Goal: Task Accomplishment & Management: Manage account settings

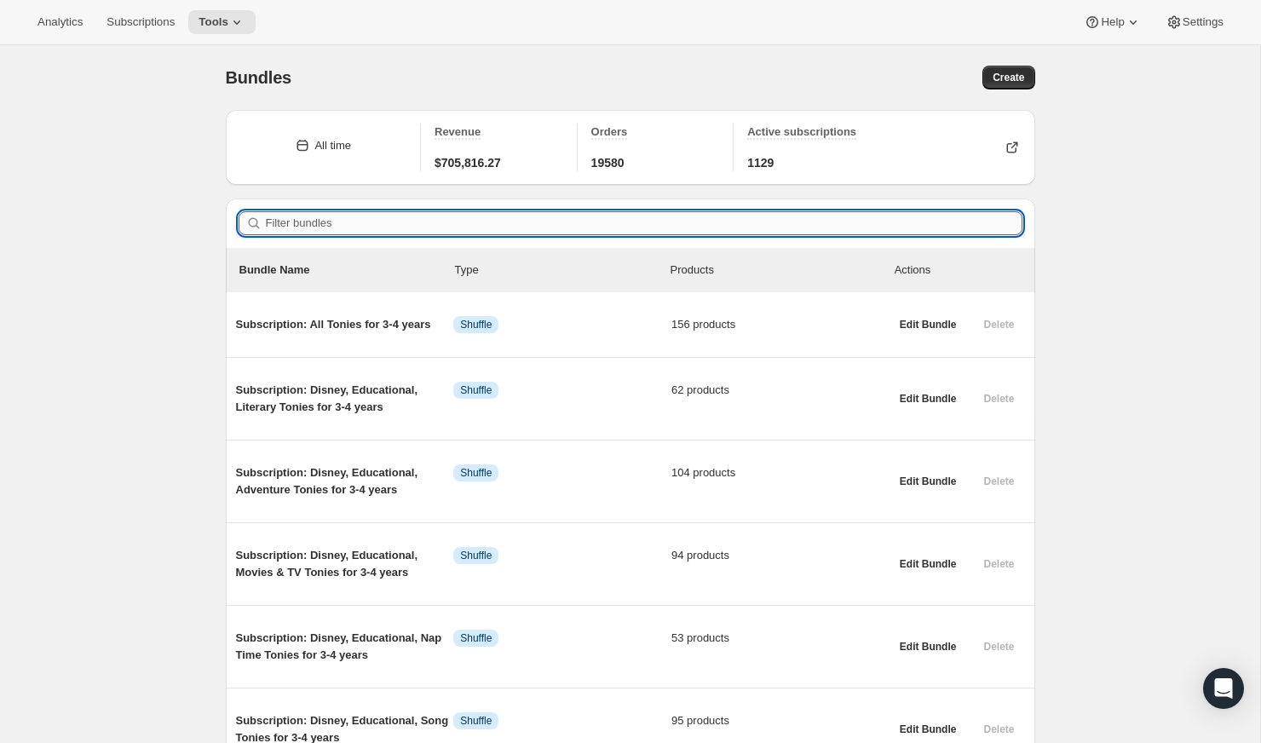
click at [731, 216] on input "Filter bundles" at bounding box center [644, 223] width 756 height 24
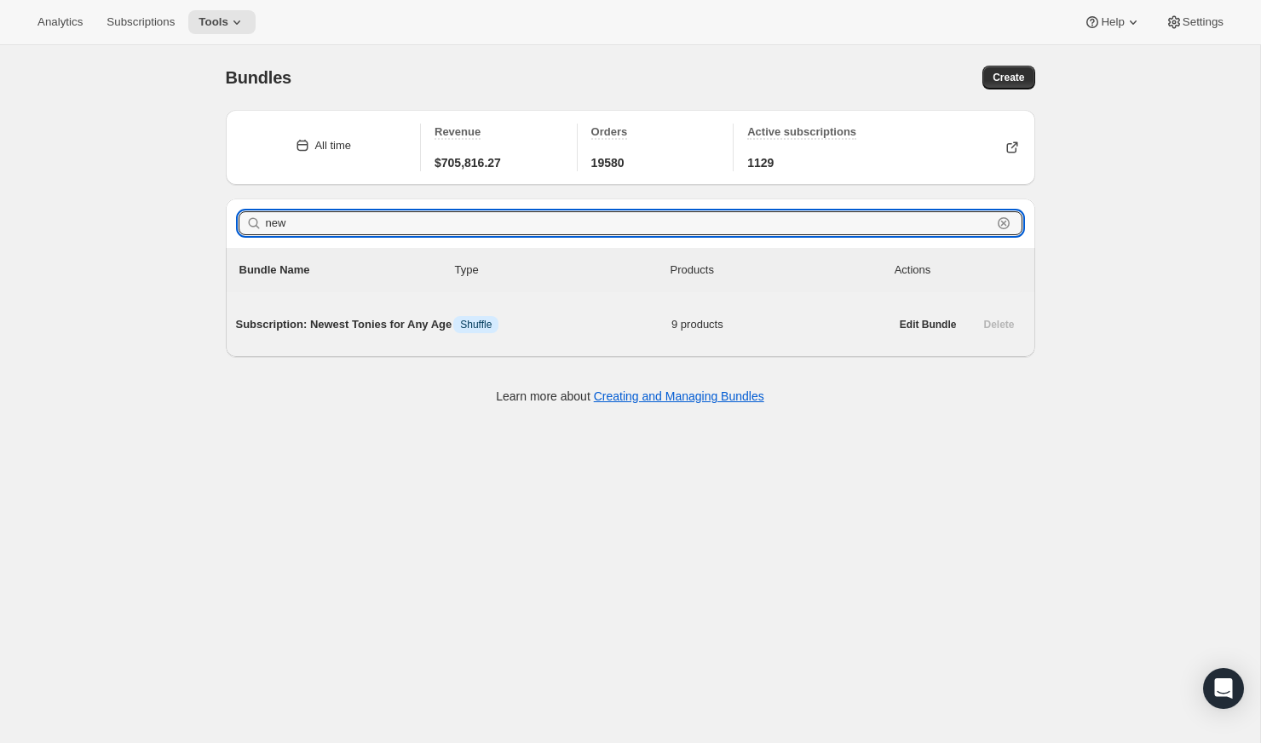
type input "new"
click at [394, 333] on span "Subscription: Newest Tonies for Any Age" at bounding box center [345, 324] width 218 height 17
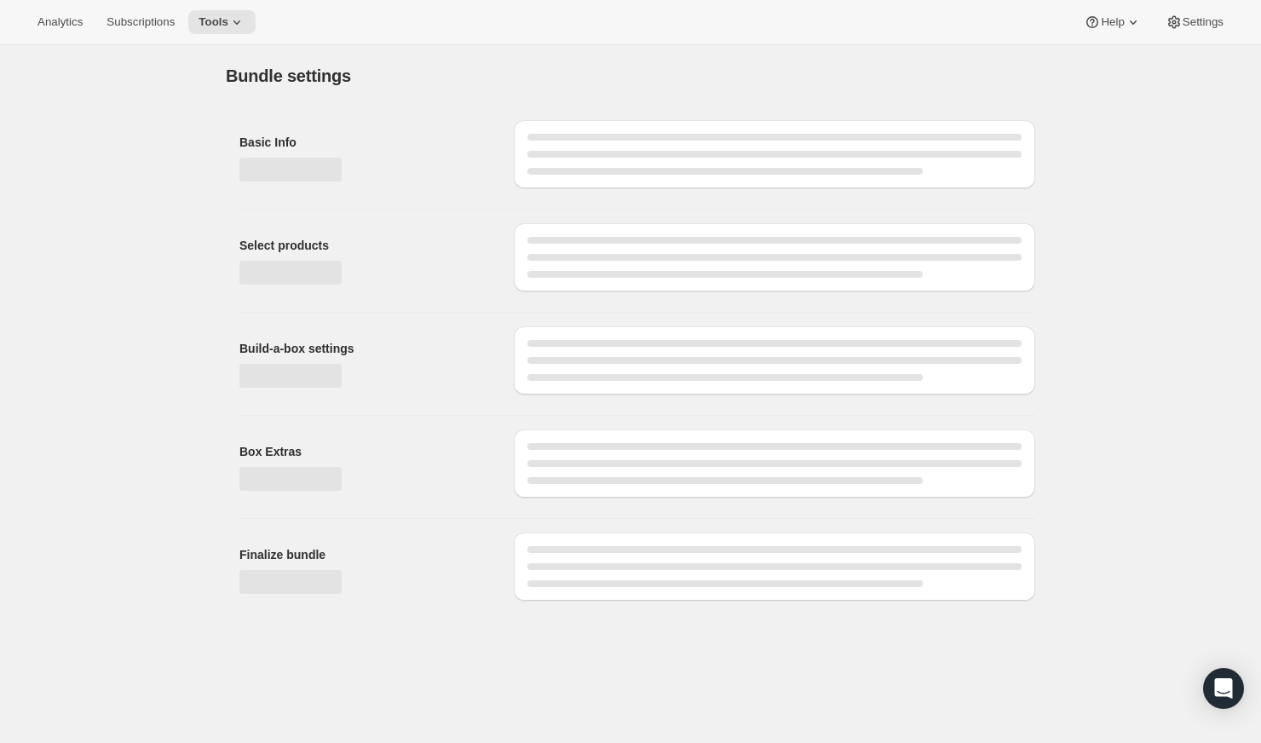
type input "Subscription: Newest Tonies for Any Age"
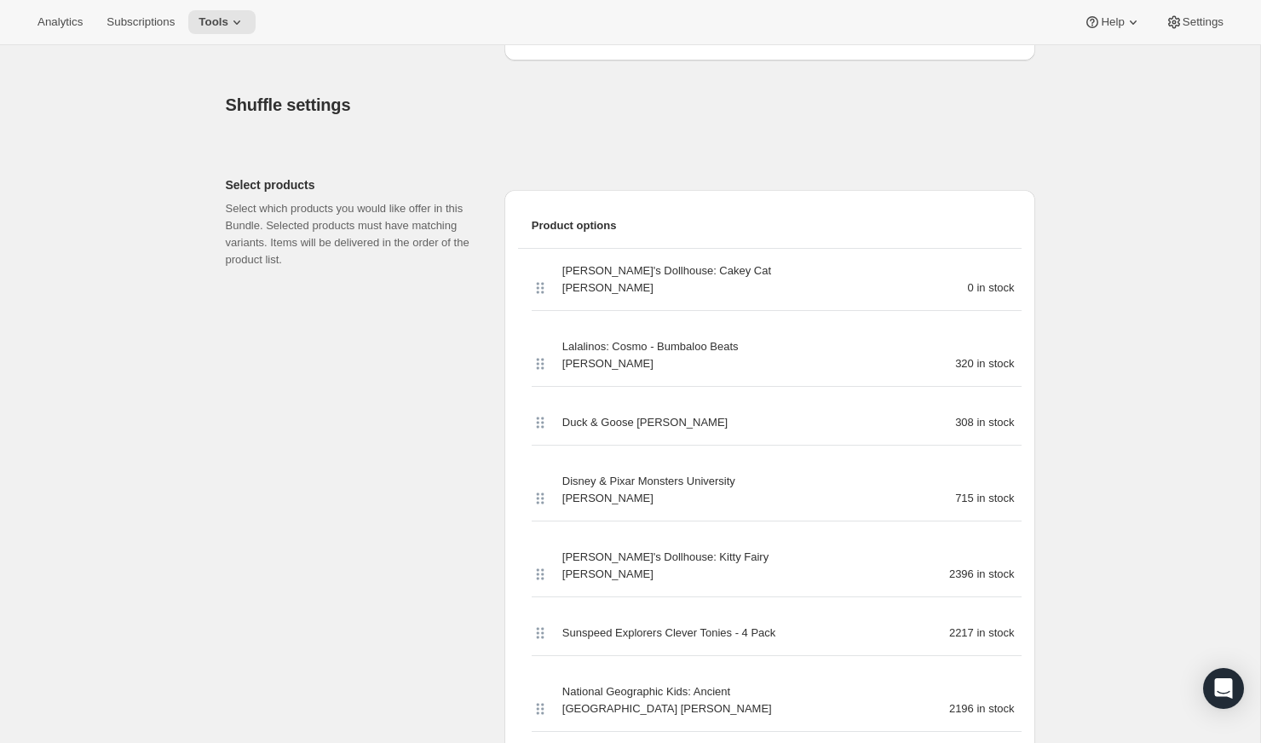
scroll to position [669, 0]
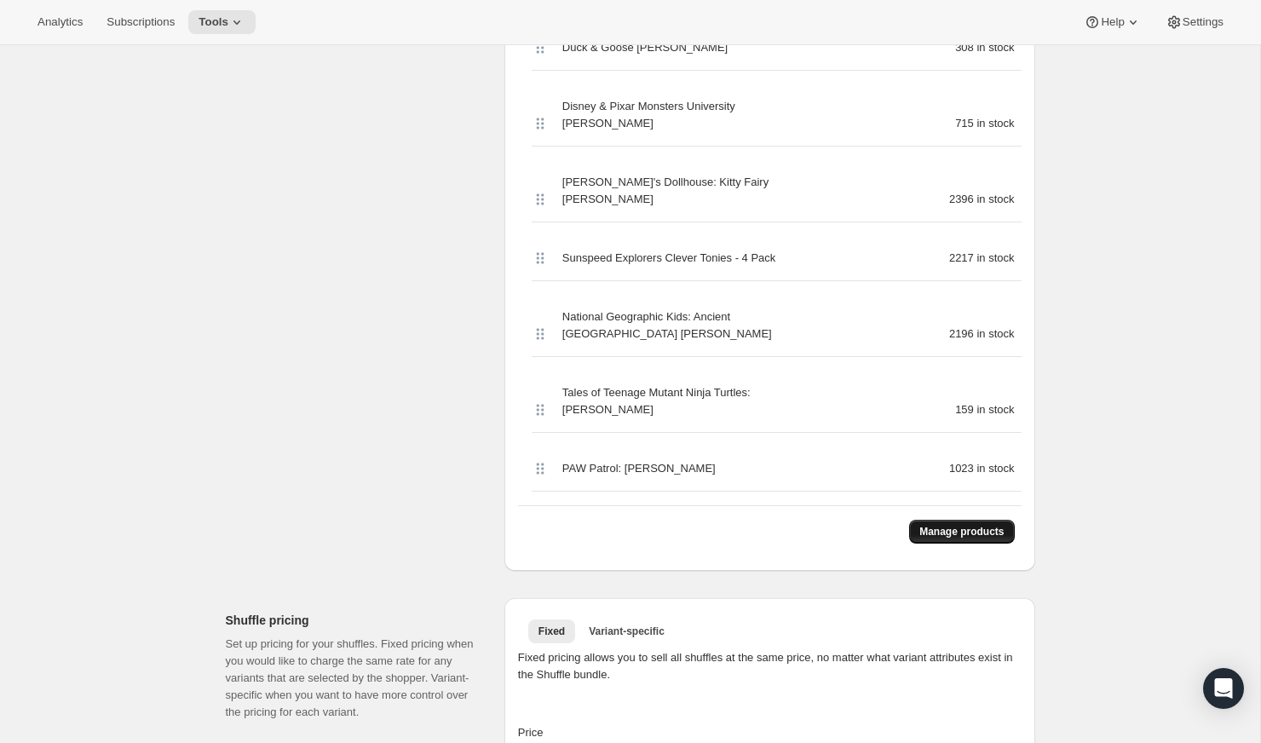
click at [982, 520] on button "Manage products" at bounding box center [961, 532] width 105 height 24
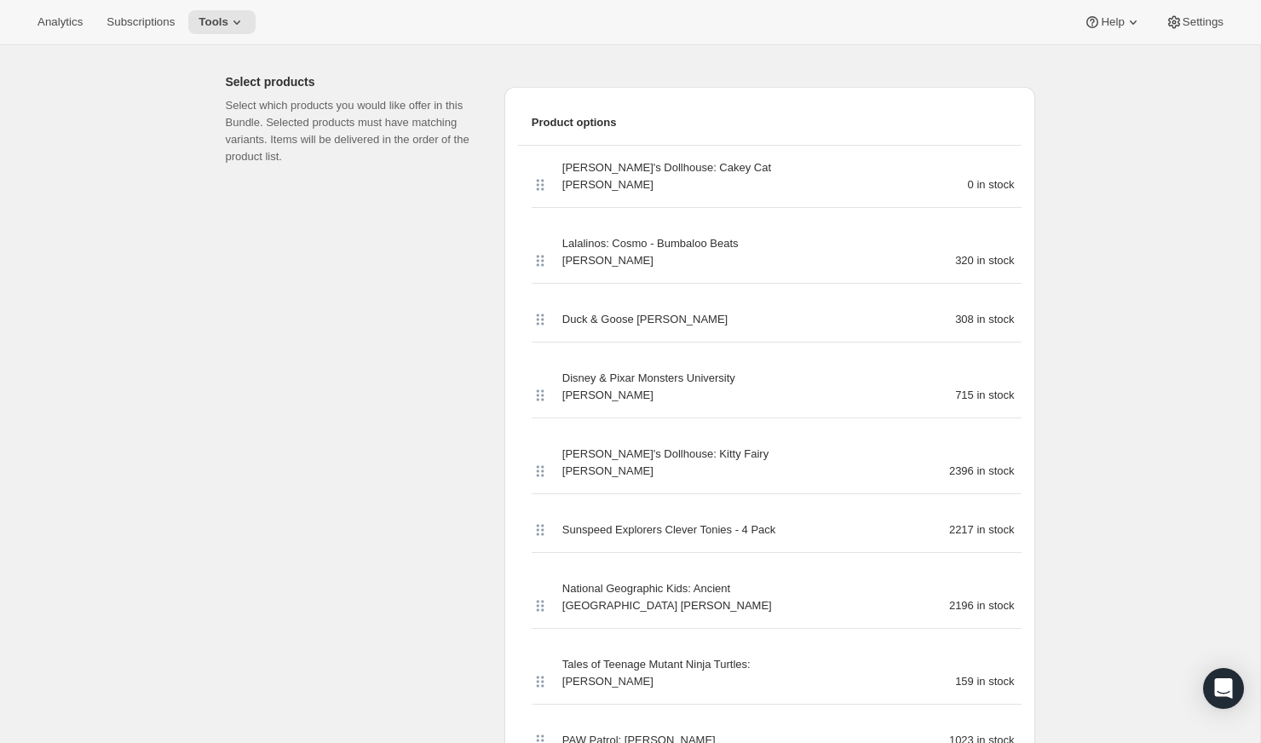
scroll to position [554, 0]
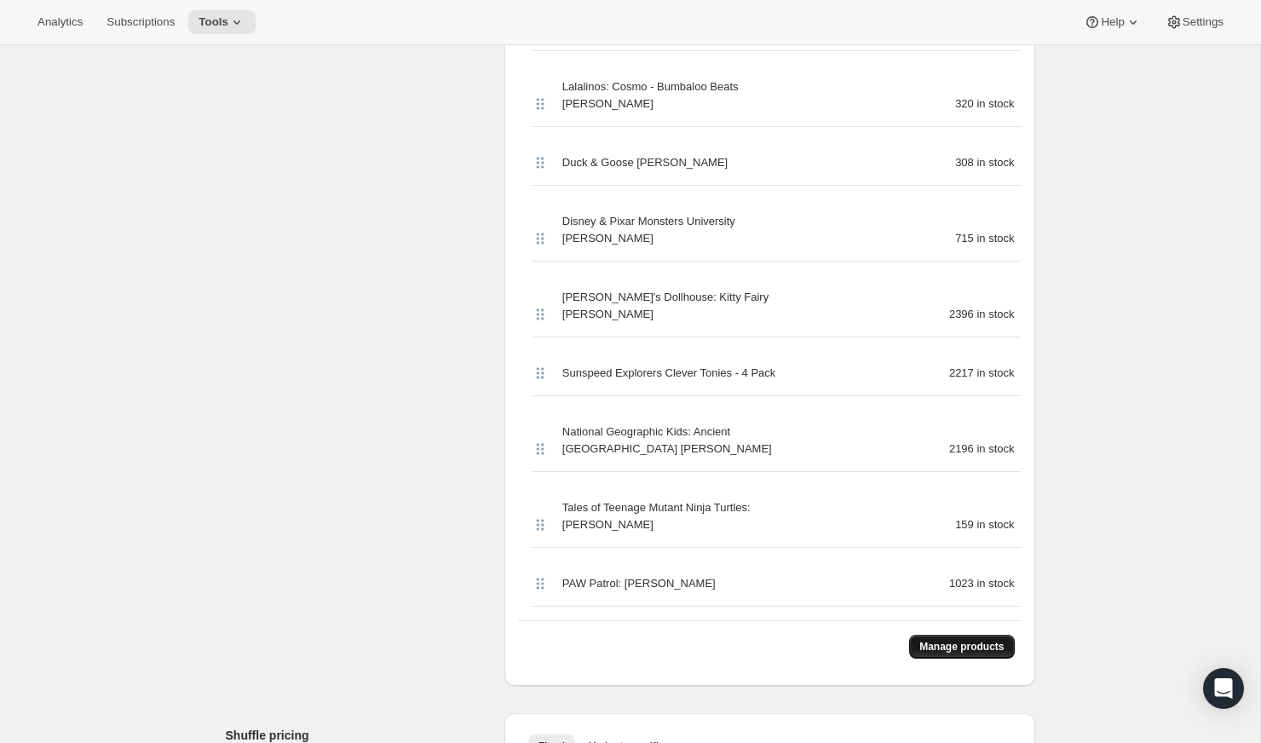
click at [933, 640] on span "Manage products" at bounding box center [961, 647] width 84 height 14
click at [1172, 352] on div "Edit Bundle. This page is ready Edit Bundle Analytics More actions Analytics Al…" at bounding box center [630, 536] width 1260 height 2091
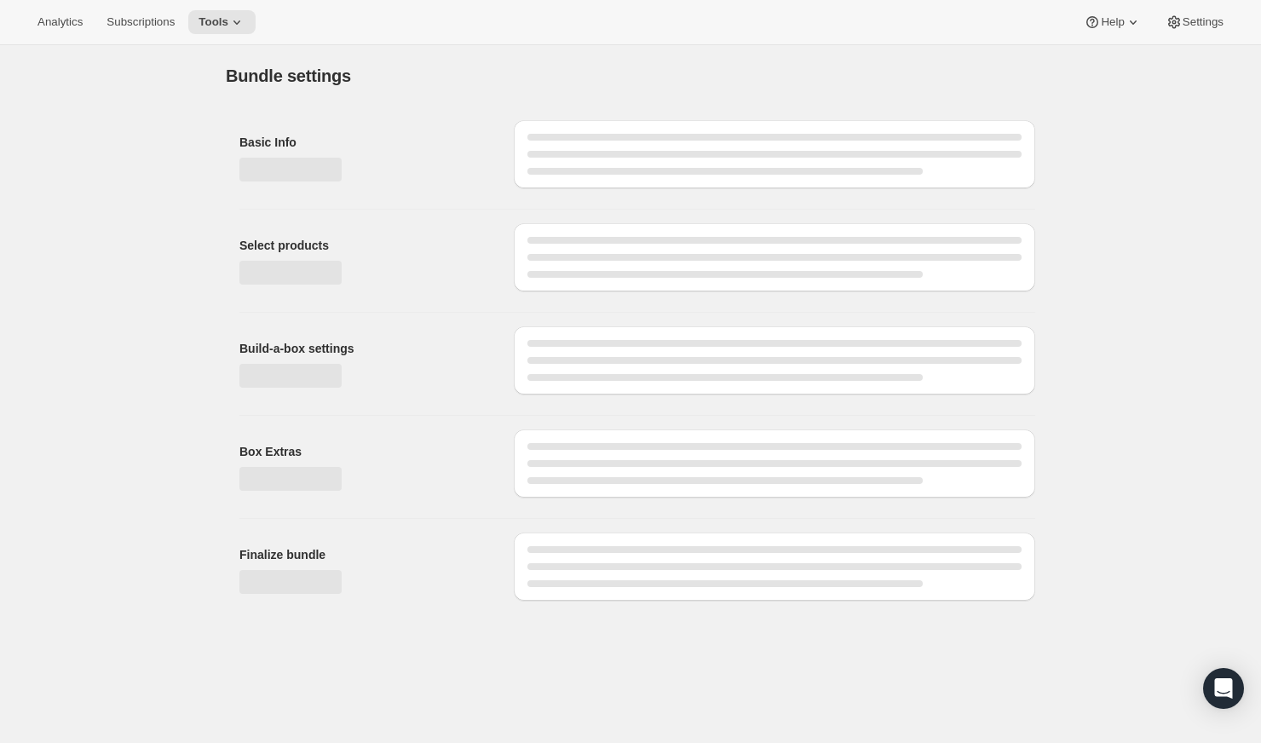
type input "Subscription: Newest Tonies for Any Age"
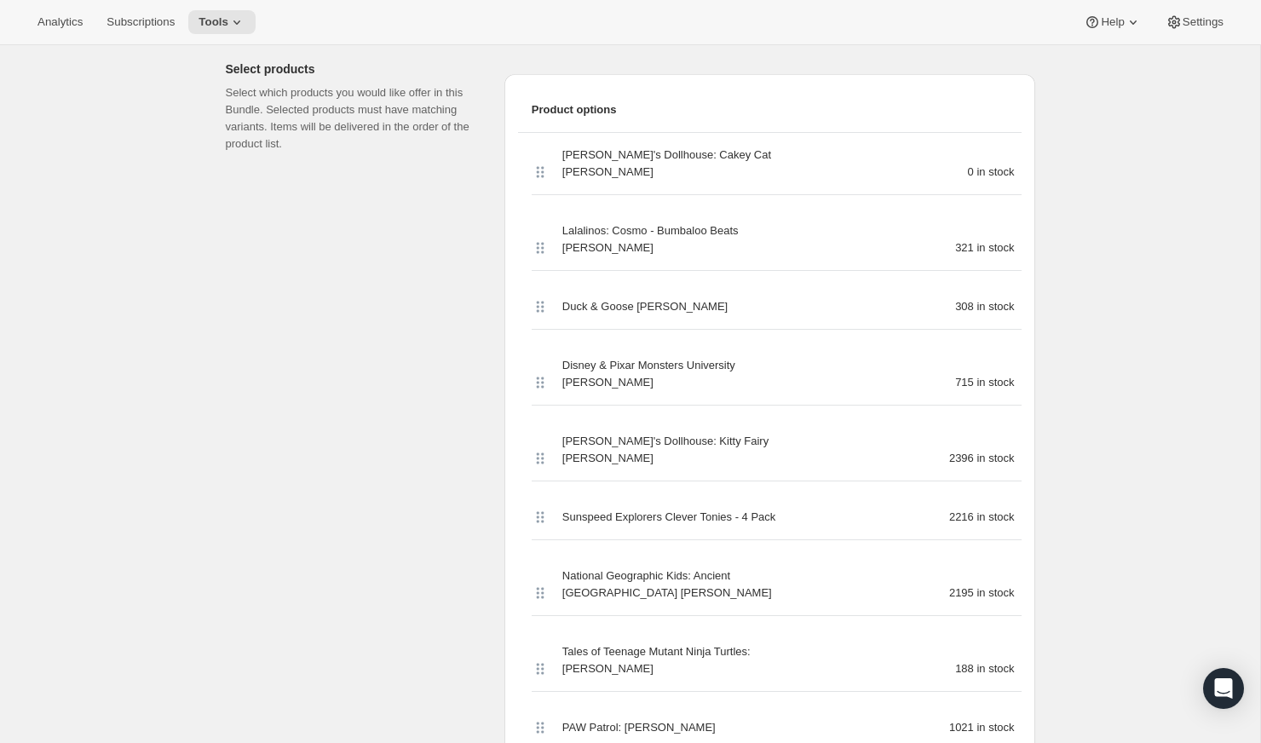
scroll to position [411, 0]
click at [652, 160] on span "[PERSON_NAME]'s Dollhouse: Cakey Cat [PERSON_NAME]" at bounding box center [671, 163] width 219 height 34
click at [652, 221] on span "Lalalinos: Cosmo - Bumbaloo Beats [PERSON_NAME]" at bounding box center [671, 238] width 219 height 34
click at [645, 284] on div "Duck & Goose [PERSON_NAME] 308 in stock" at bounding box center [777, 306] width 490 height 45
click at [653, 356] on span "Disney & Pixar Monsters University [PERSON_NAME]" at bounding box center [671, 373] width 219 height 34
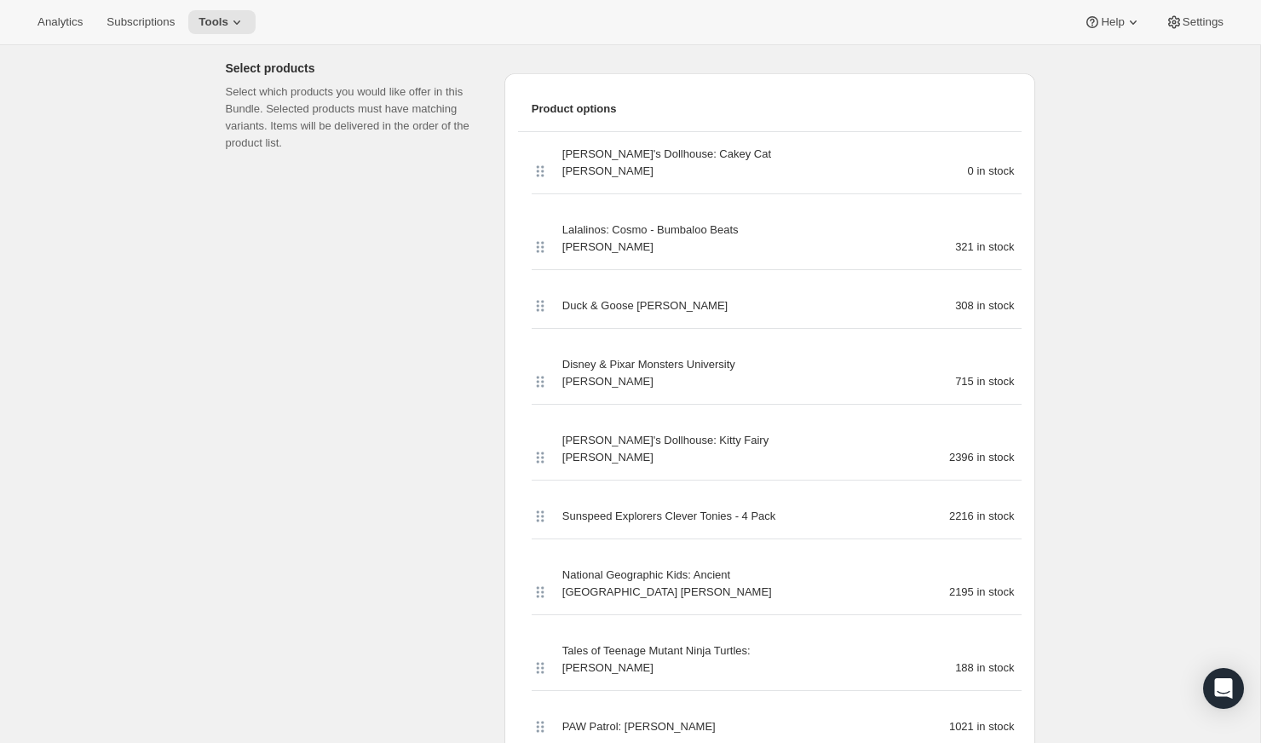
click at [653, 432] on span "[PERSON_NAME]'s Dollhouse: Kitty Fairy [PERSON_NAME]" at bounding box center [671, 449] width 219 height 34
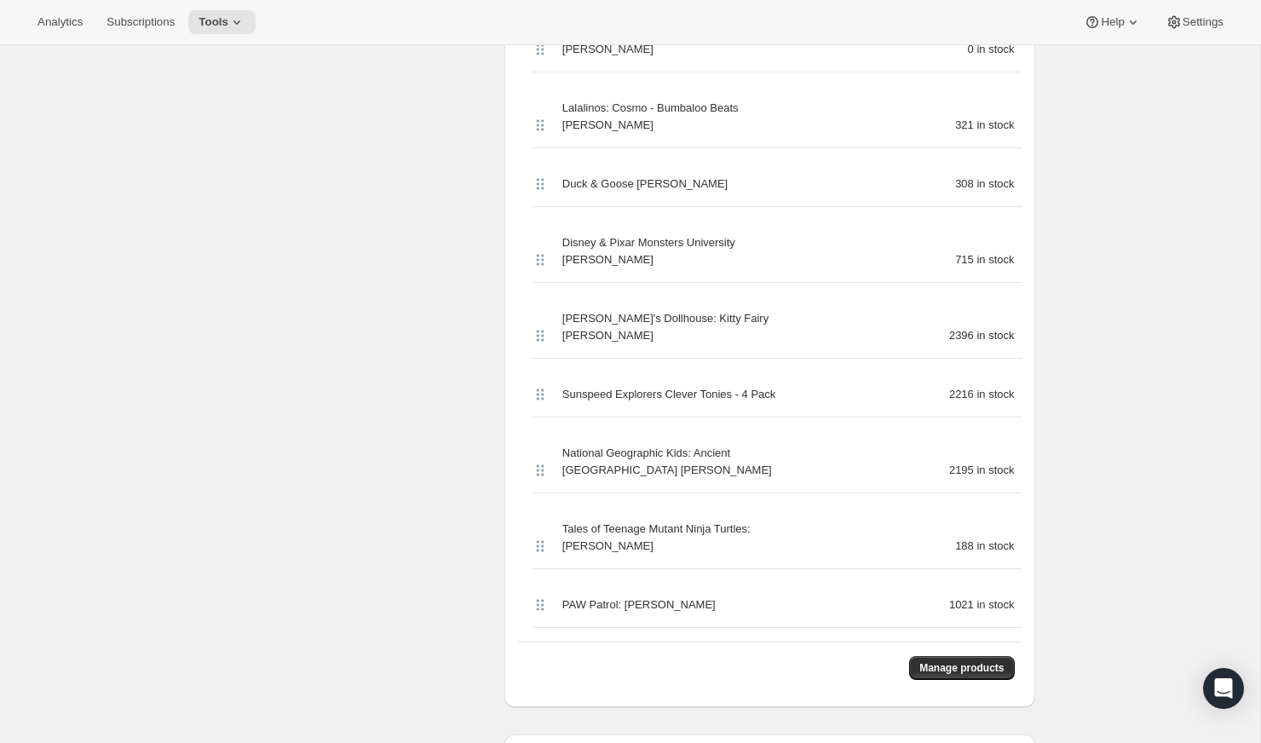
click at [650, 386] on span "Sunspeed Explorers Clever Tonies - 4 Pack" at bounding box center [669, 394] width 214 height 17
click at [650, 445] on span "National Geographic Kids: Ancient [GEOGRAPHIC_DATA] [PERSON_NAME]" at bounding box center [671, 462] width 219 height 34
click at [653, 520] on span "Tales of Teenage Mutant Ninja Turtles: [PERSON_NAME]" at bounding box center [671, 537] width 219 height 34
click at [653, 596] on span "PAW Patrol: [PERSON_NAME]" at bounding box center [638, 604] width 153 height 17
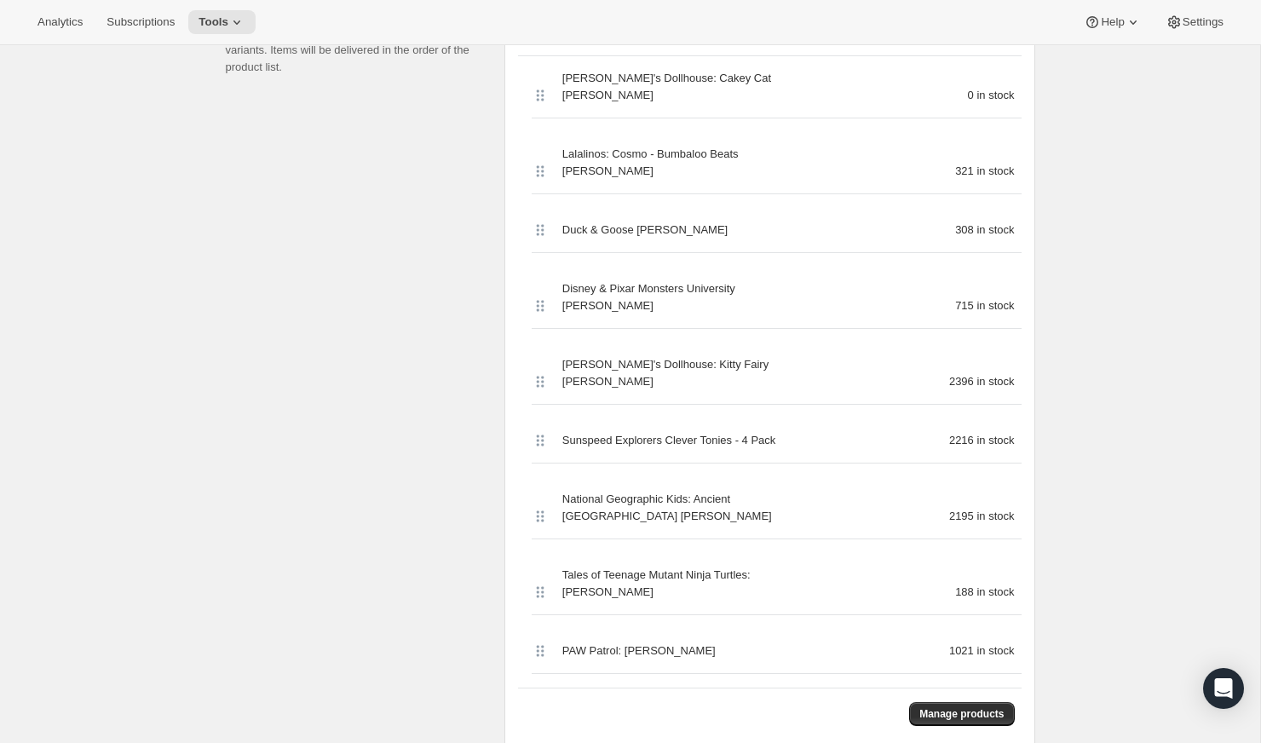
scroll to position [487, 0]
click at [953, 701] on button "Manage products" at bounding box center [961, 713] width 105 height 24
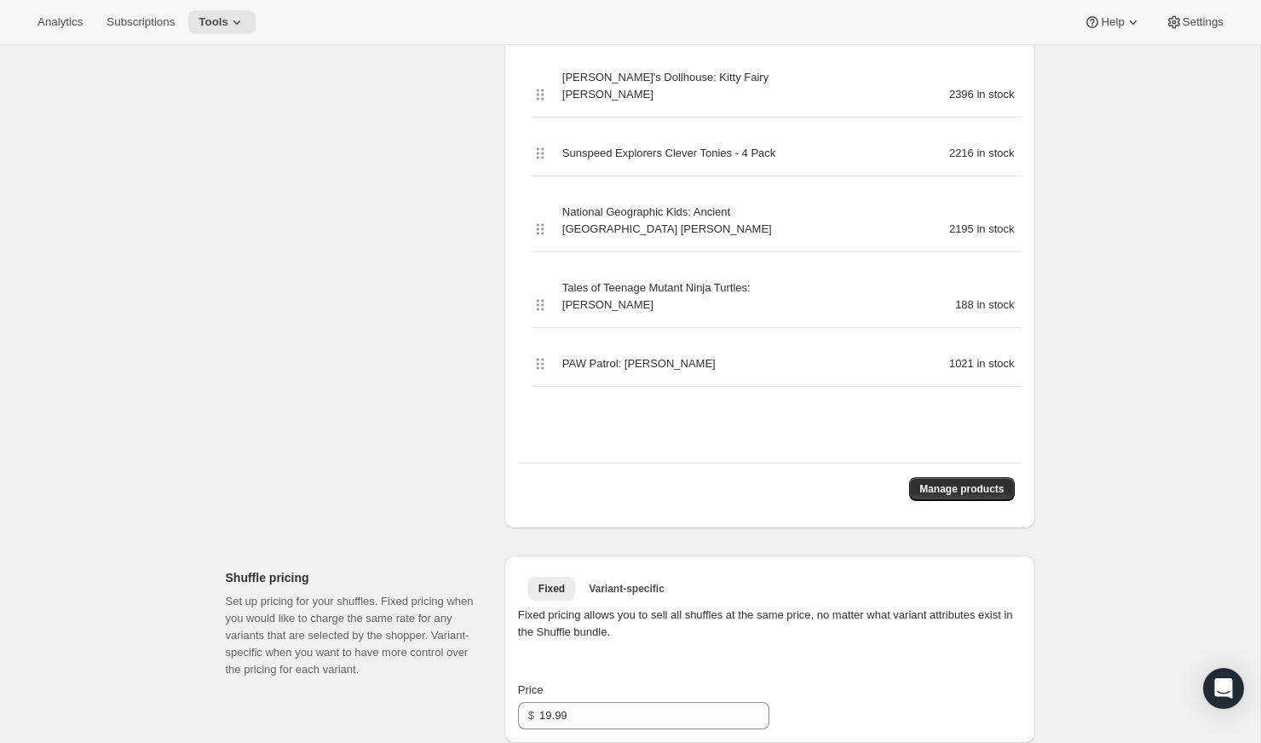
scroll to position [911, 0]
drag, startPoint x: 537, startPoint y: 92, endPoint x: 524, endPoint y: 389, distance: 297.6
click at [524, 389] on div "Space Explorers Club Clever Tonies - 4 Pack 188 in stock [PERSON_NAME] Collecti…" at bounding box center [769, 46] width 503 height 828
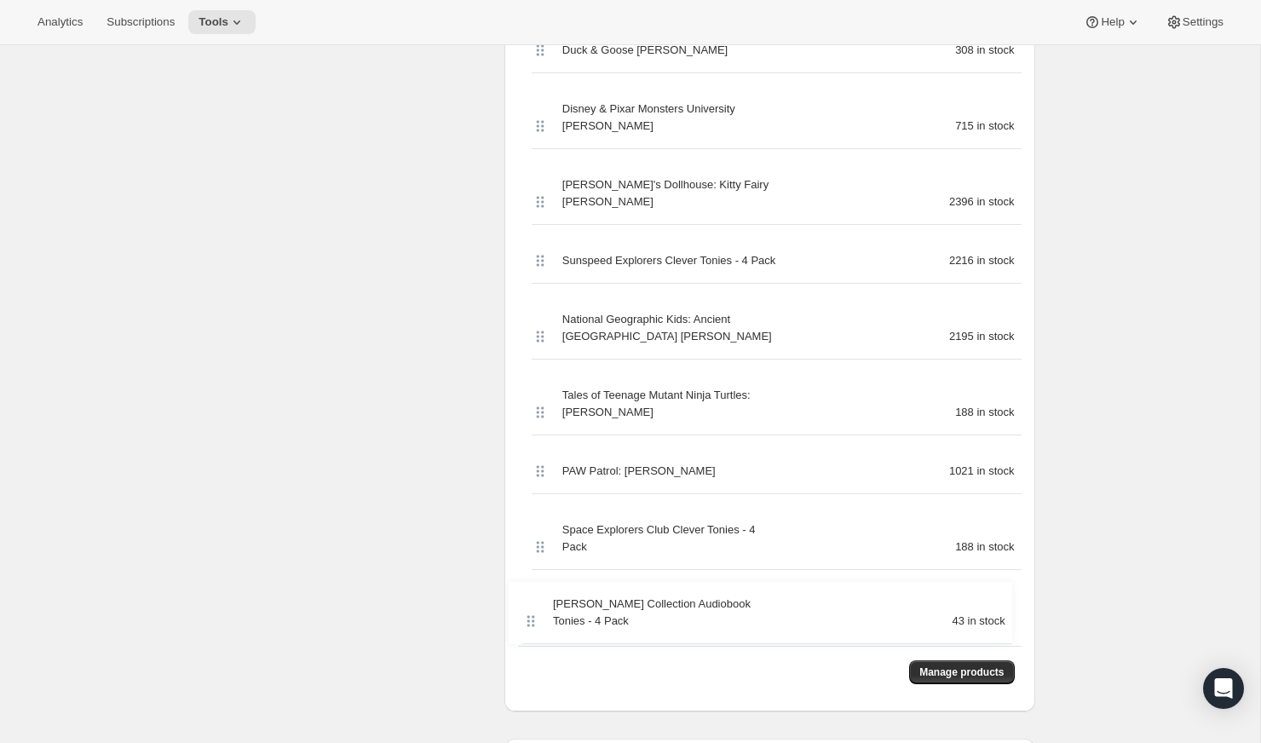
scroll to position [737, 0]
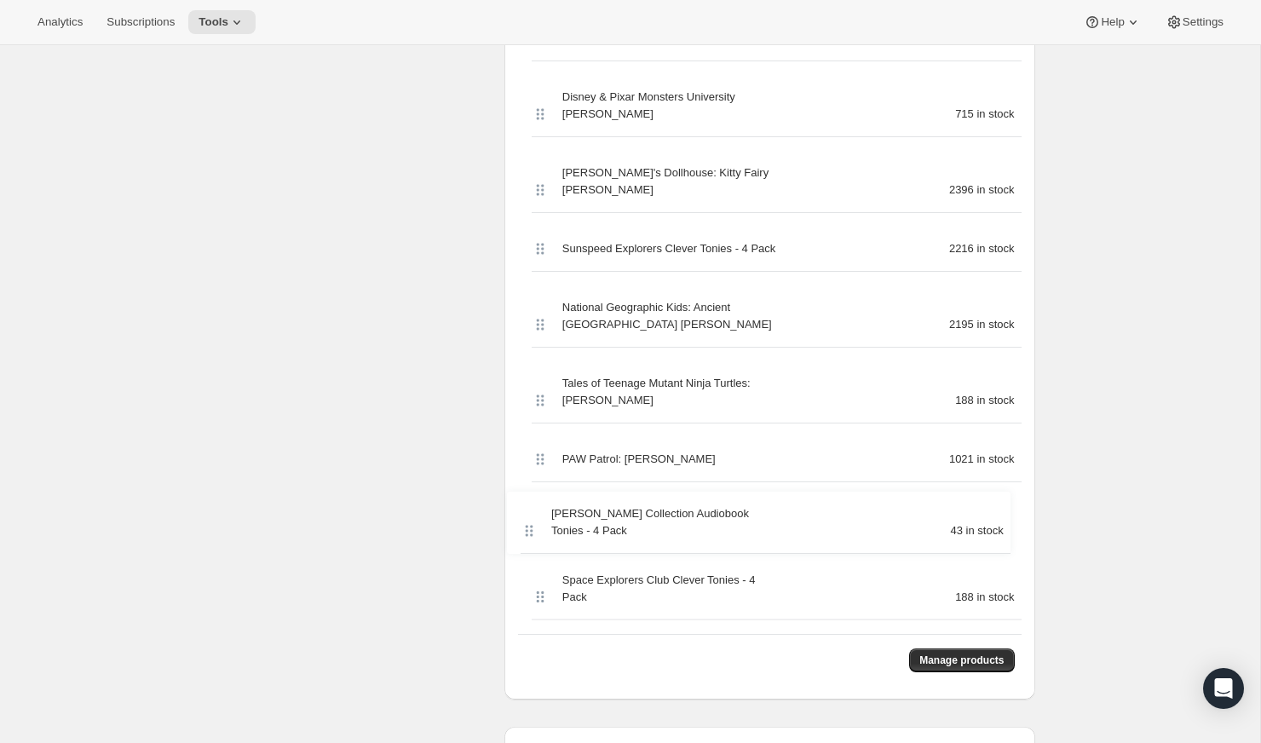
drag, startPoint x: 532, startPoint y: 176, endPoint x: 521, endPoint y: 529, distance: 352.9
click at [521, 529] on div "[PERSON_NAME] Collection Audiobook Tonies - 4 Pack 43 in stock Magic Treehouse …" at bounding box center [769, 220] width 503 height 828
drag, startPoint x: 538, startPoint y: 490, endPoint x: 538, endPoint y: 563, distance: 73.3
click at [538, 563] on div "Magic Treehouse Audiobook Tonies - 4 Pack 52 in stock Gabby's Dollhouse: Cakey …" at bounding box center [769, 220] width 503 height 828
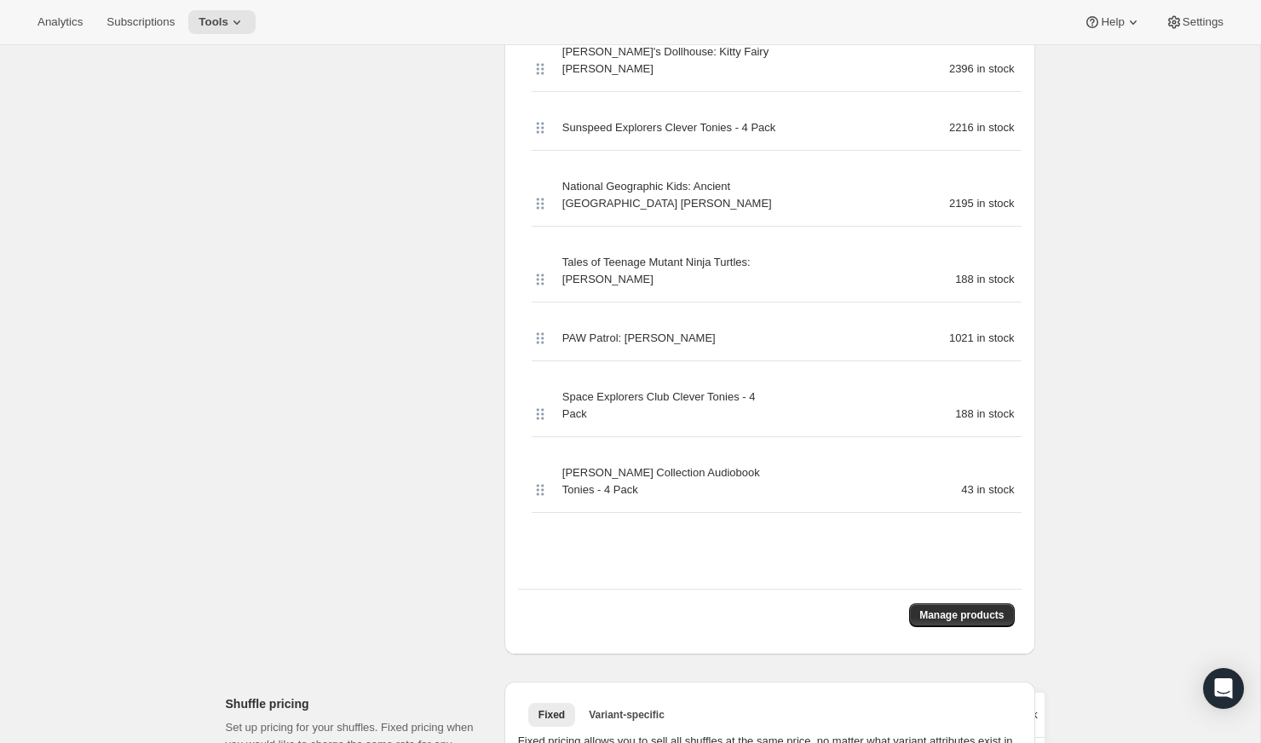
scroll to position [858, 0]
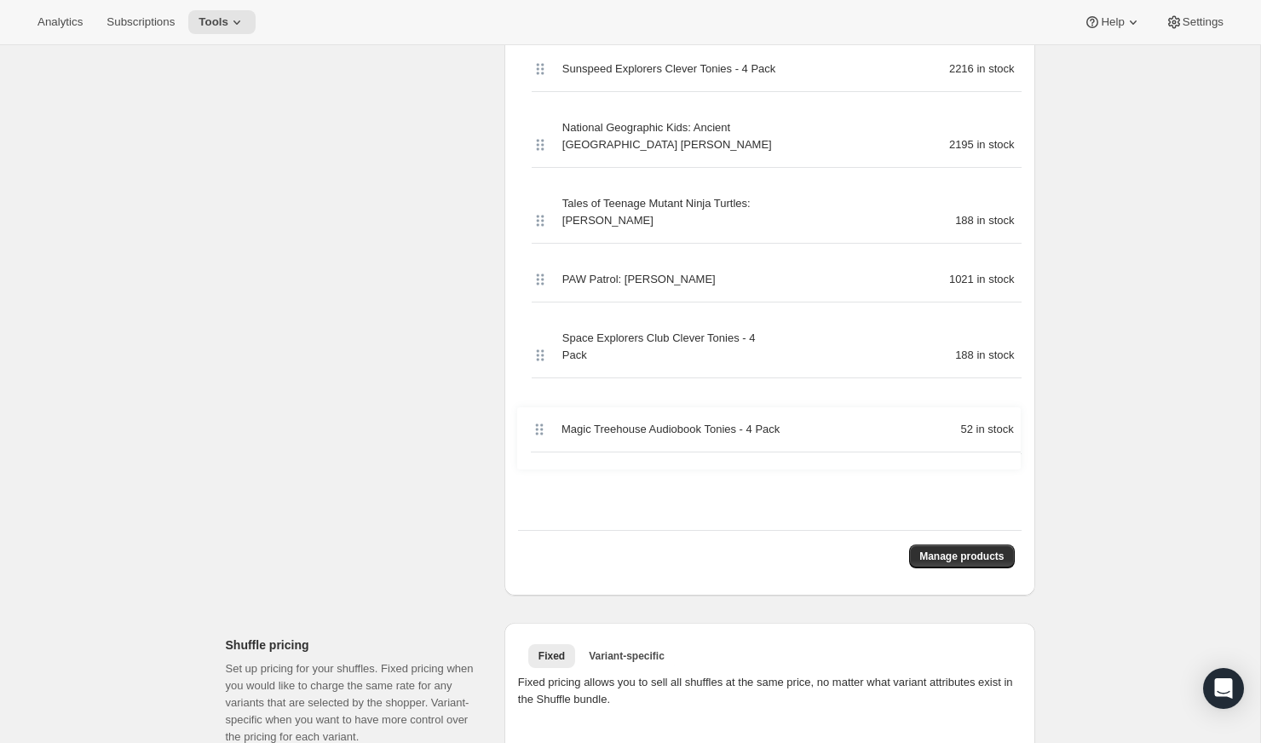
drag, startPoint x: 541, startPoint y: 236, endPoint x: 541, endPoint y: 450, distance: 213.8
click at [541, 450] on div "Magic Treehouse Audiobook Tonies - 4 Pack 52 in stock Gabby's Dollhouse: Cakey …" at bounding box center [769, 107] width 503 height 845
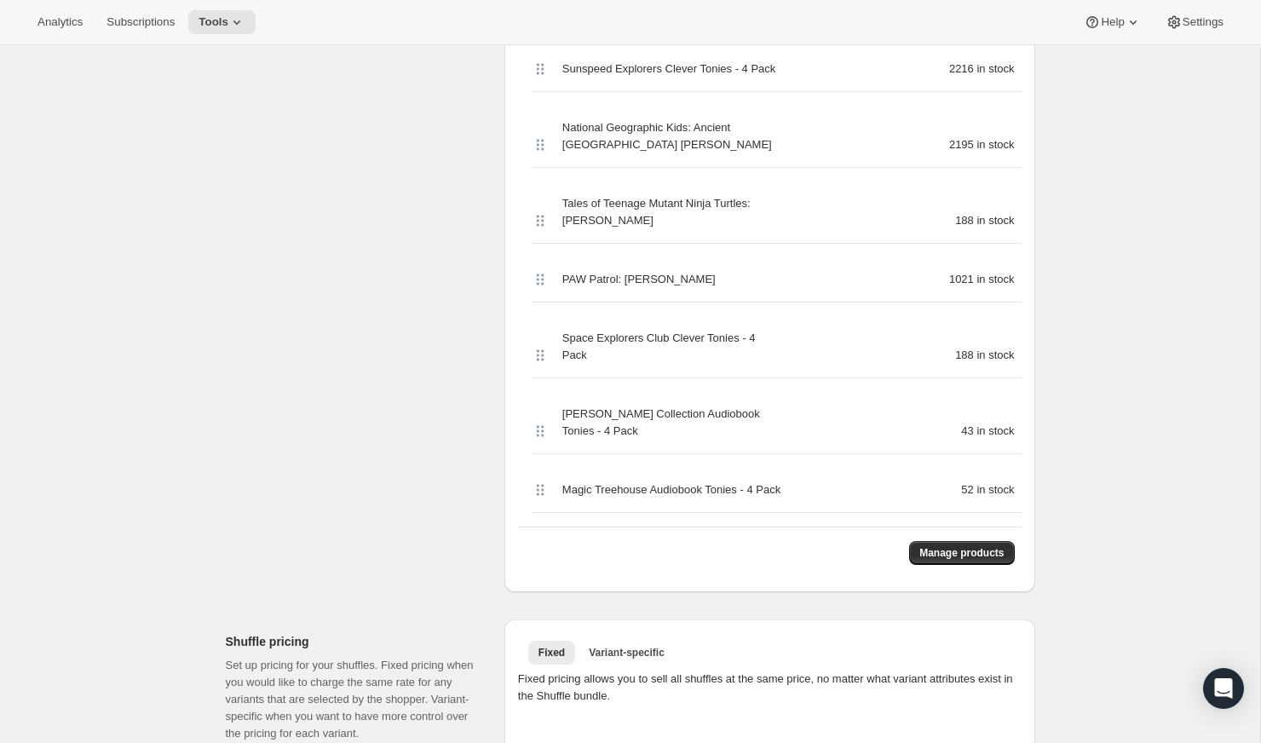
click at [953, 269] on div "Edit Bundle. This page is ready Edit Bundle Analytics More actions Analytics Al…" at bounding box center [630, 337] width 1260 height 2301
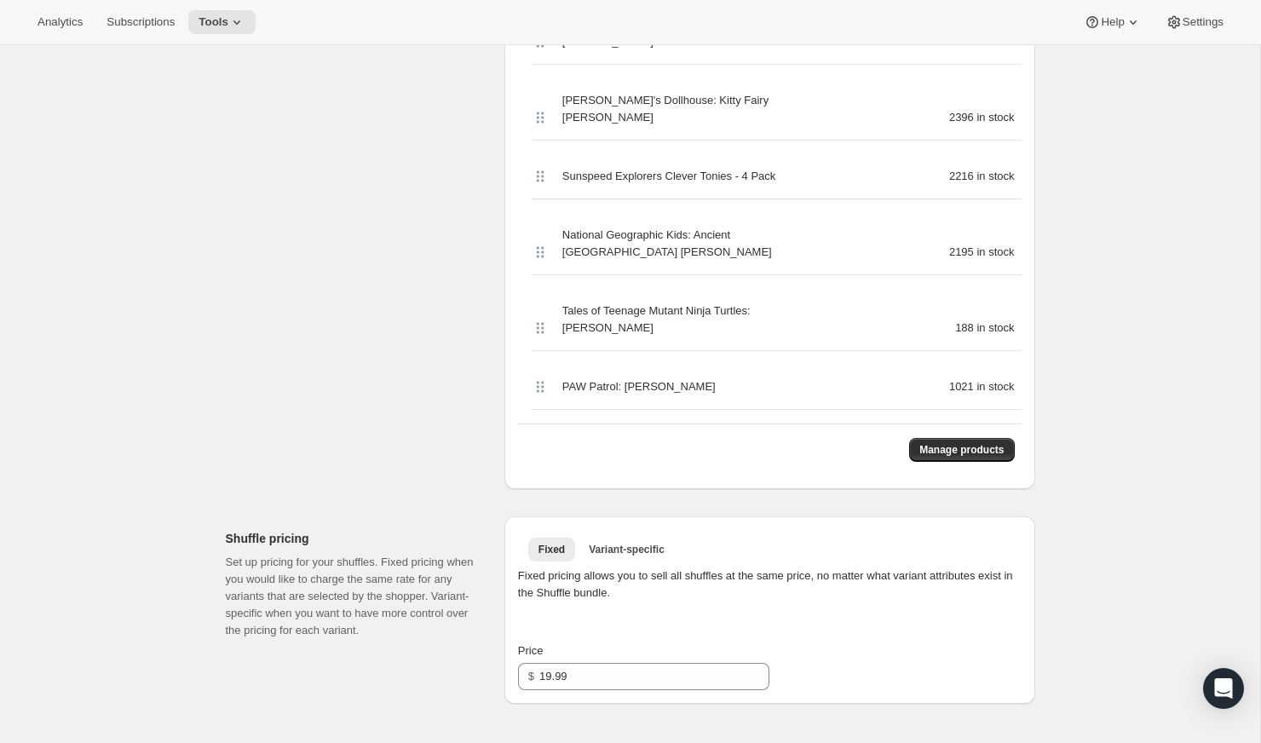
scroll to position [722, 0]
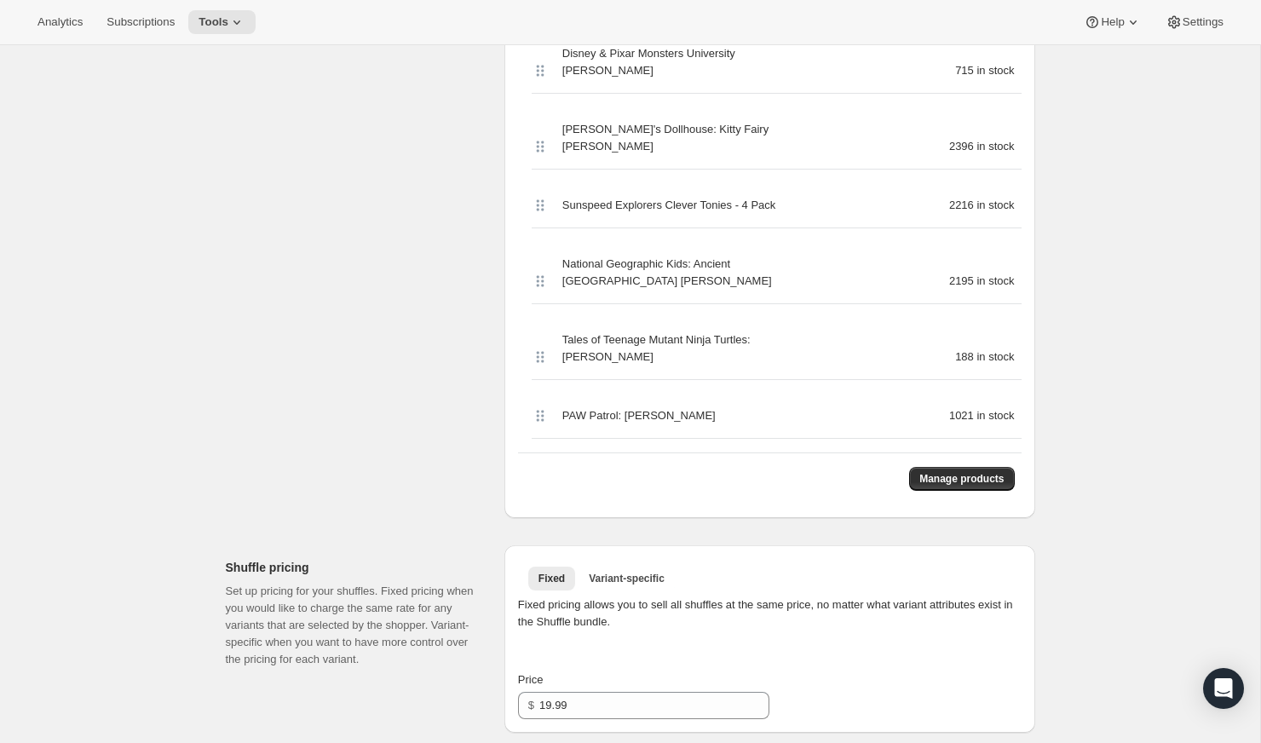
click at [291, 253] on div "Select products Select which products you would like offer in this Bundle. Sele…" at bounding box center [358, 126] width 265 height 783
